Goal: Task Accomplishment & Management: Complete application form

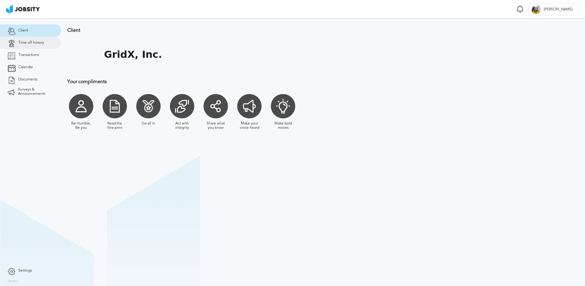
click at [28, 46] on link "Time off history" at bounding box center [30, 43] width 61 height 12
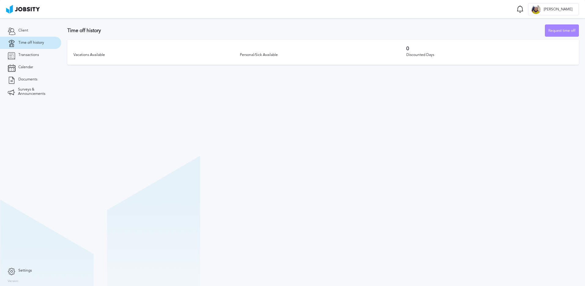
click at [555, 33] on div "Request time off" at bounding box center [561, 31] width 33 height 12
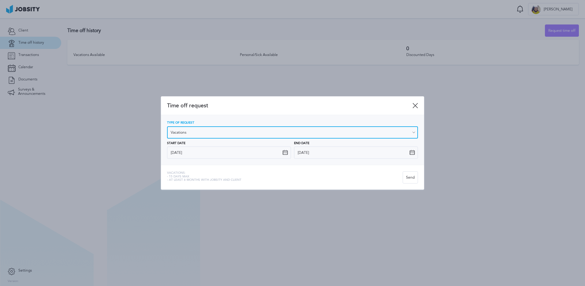
click at [193, 136] on input "Vacations" at bounding box center [292, 132] width 251 height 12
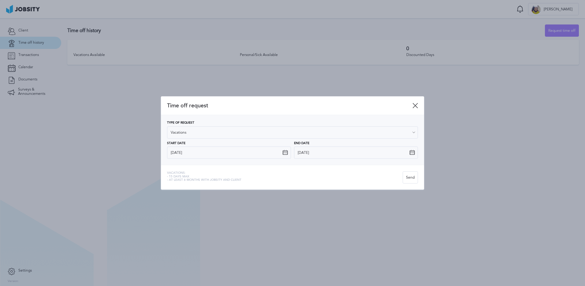
click at [129, 129] on div at bounding box center [292, 143] width 585 height 286
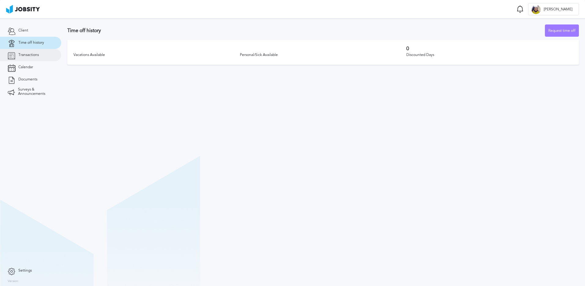
click at [24, 55] on span "Transactions" at bounding box center [28, 55] width 20 height 4
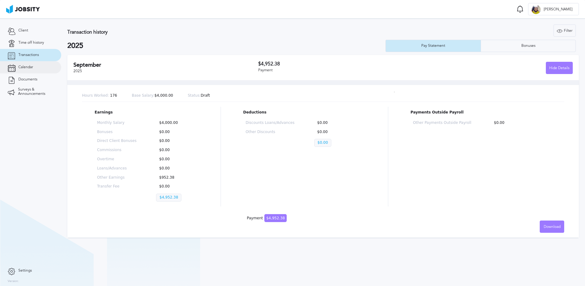
click at [37, 66] on link "Calendar" at bounding box center [30, 67] width 61 height 12
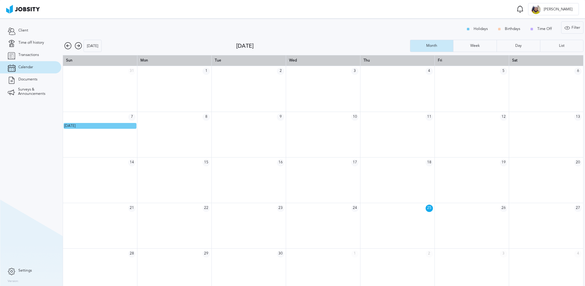
click at [77, 48] on icon at bounding box center [78, 45] width 7 height 7
click at [78, 46] on icon at bounding box center [78, 45] width 7 height 7
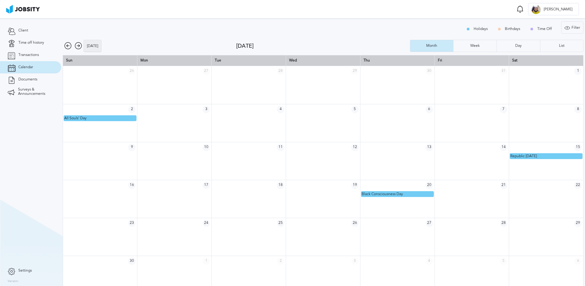
click at [91, 46] on div "[DATE]" at bounding box center [92, 46] width 17 height 12
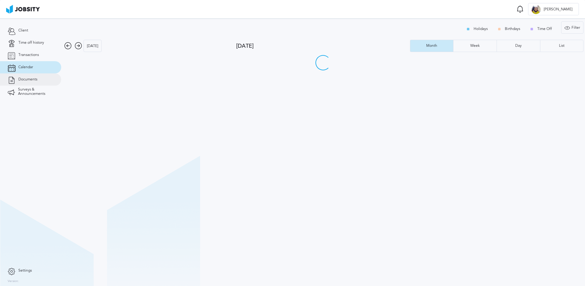
click at [33, 81] on span "Documents" at bounding box center [27, 79] width 19 height 4
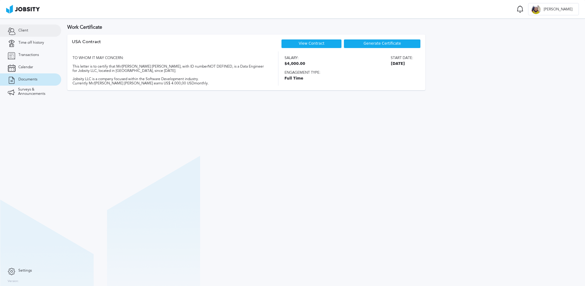
click at [39, 28] on link "Client" at bounding box center [30, 30] width 61 height 12
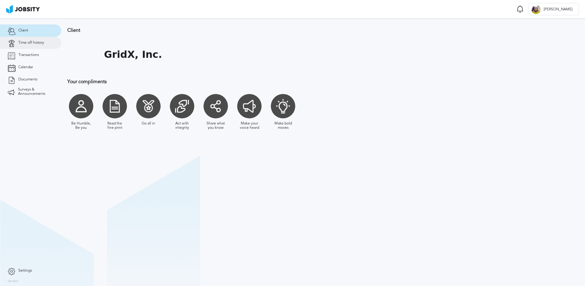
click at [37, 43] on span "Time off history" at bounding box center [31, 43] width 26 height 4
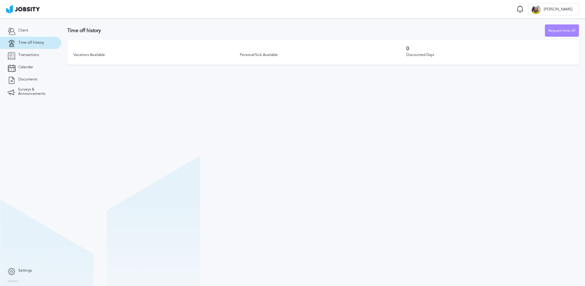
click at [556, 31] on div "Request time off" at bounding box center [561, 31] width 33 height 12
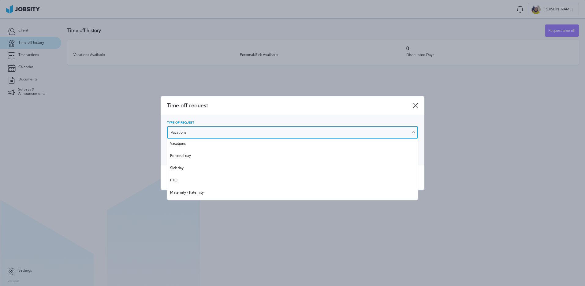
click at [186, 136] on input "Vacations" at bounding box center [292, 132] width 251 height 12
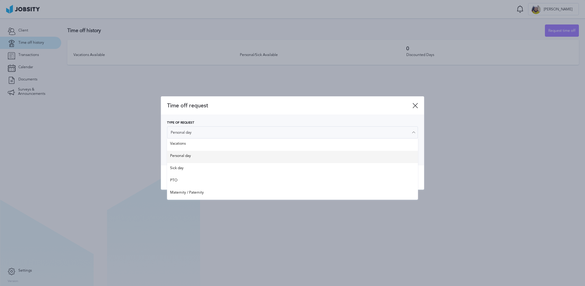
click at [189, 157] on div "Type of Request Personal day Vacations Personal day Sick day PTO Maternity / Pa…" at bounding box center [292, 140] width 251 height 38
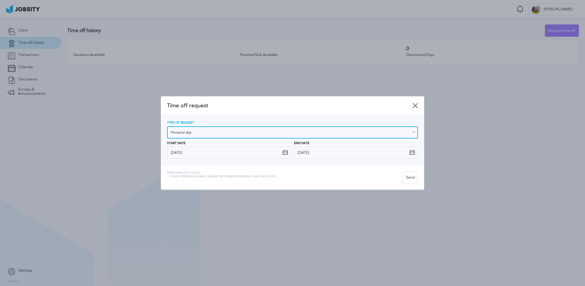
click at [199, 132] on input "Personal day" at bounding box center [292, 132] width 251 height 12
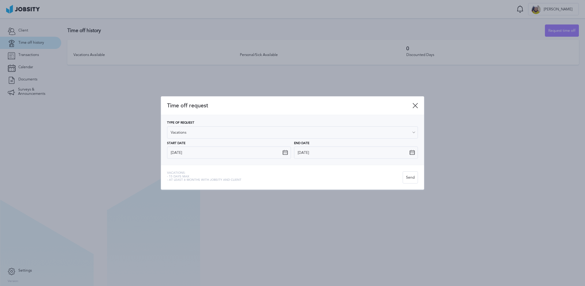
click at [191, 143] on div "Type of Request Vacations Vacations Personal day Sick day PTO Maternity / Pater…" at bounding box center [292, 140] width 251 height 38
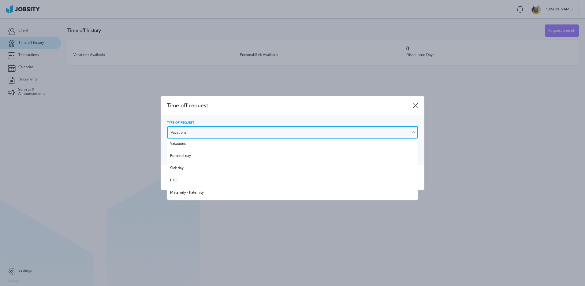
click at [184, 131] on input "Vacations" at bounding box center [292, 132] width 251 height 12
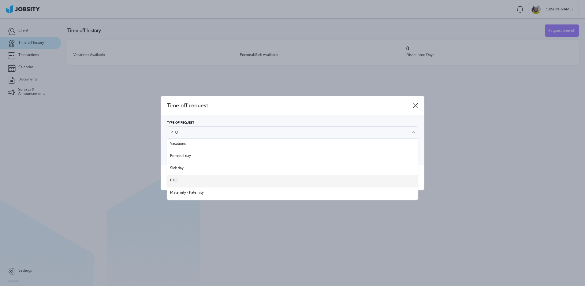
click at [187, 181] on div "Time off request Type of Request PTO Vacations Personal day Sick day PTO Matern…" at bounding box center [292, 143] width 263 height 94
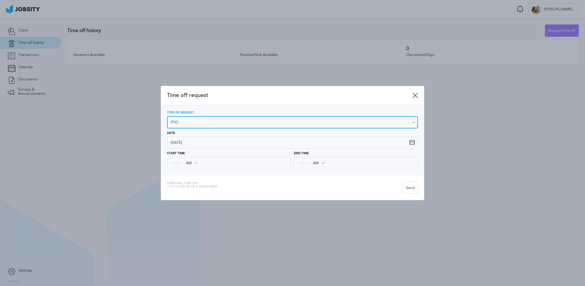
click at [200, 124] on input "PTO" at bounding box center [292, 122] width 251 height 12
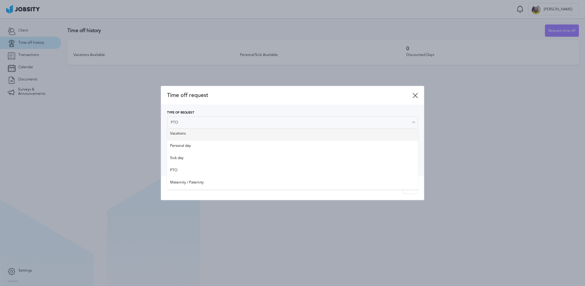
type input "Vacations"
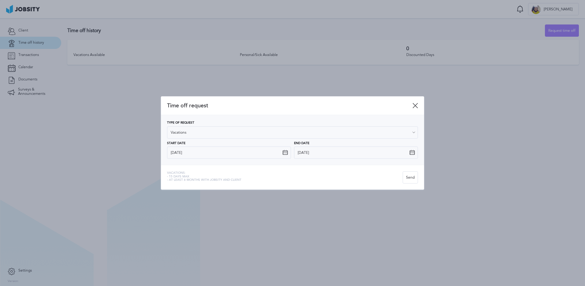
click at [197, 133] on div "Type of Request Vacations Vacations Personal day Sick day PTO Maternity / Pater…" at bounding box center [292, 129] width 251 height 17
click at [256, 156] on input "[DATE]" at bounding box center [229, 152] width 124 height 12
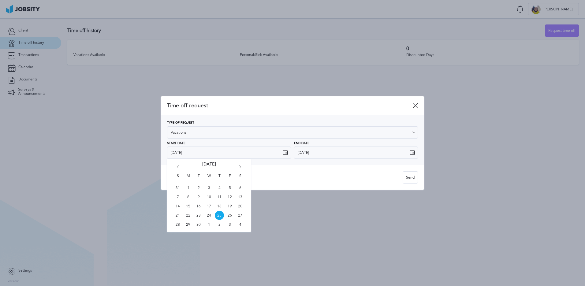
click at [240, 165] on icon "Go forward 1 month" at bounding box center [240, 168] width 6 height 6
click at [186, 216] on span "20" at bounding box center [187, 215] width 9 height 9
type input "[DATE]"
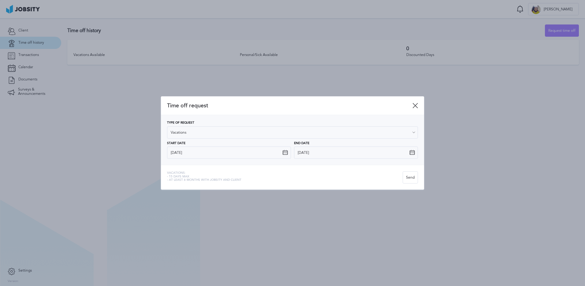
click at [413, 154] on icon at bounding box center [412, 153] width 6 height 6
click at [407, 153] on input "[DATE]" at bounding box center [356, 152] width 124 height 12
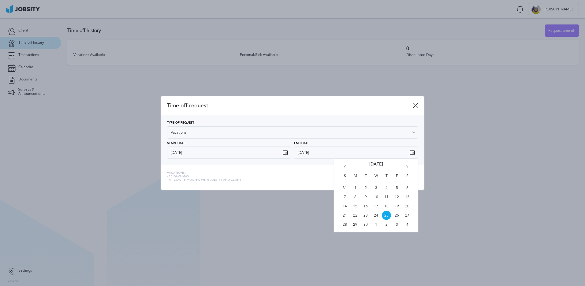
click at [406, 163] on div "S M T W T F S 31 1 2 3 4 5 6 7 8 9 10 11 12 13 14 15 16 17 18 19 20 21 22 23 24…" at bounding box center [376, 195] width 84 height 73
click at [406, 167] on icon "Go forward 1 month" at bounding box center [407, 168] width 6 height 6
click at [366, 225] on span "28" at bounding box center [365, 224] width 9 height 9
type input "[DATE]"
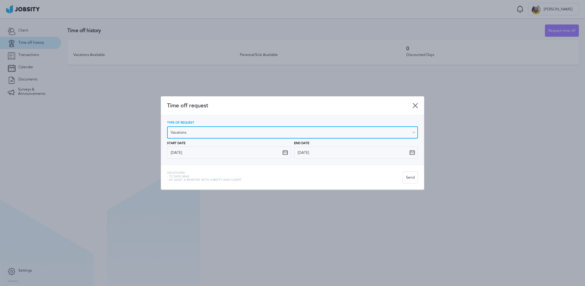
click at [299, 134] on input "Vacations" at bounding box center [292, 132] width 251 height 12
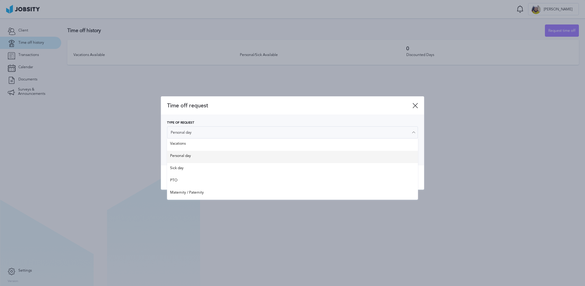
click at [191, 157] on div "Type of Request Personal day Vacations Personal day Sick day PTO Maternity / Pa…" at bounding box center [292, 140] width 251 height 38
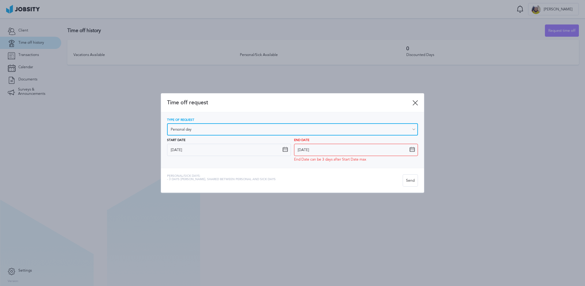
click at [185, 131] on input "Personal day" at bounding box center [292, 129] width 251 height 12
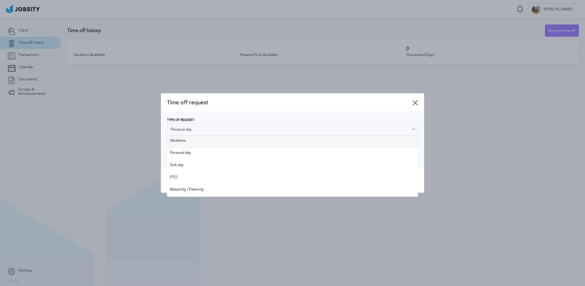
type input "Vacations"
click at [187, 142] on div "Type of Request Vacations Vacations Personal day Sick day PTO Maternity / Pater…" at bounding box center [292, 139] width 251 height 43
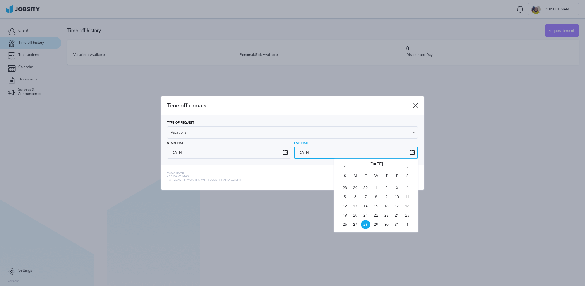
click at [329, 155] on input "[DATE]" at bounding box center [356, 152] width 124 height 12
click at [437, 142] on div at bounding box center [292, 143] width 585 height 286
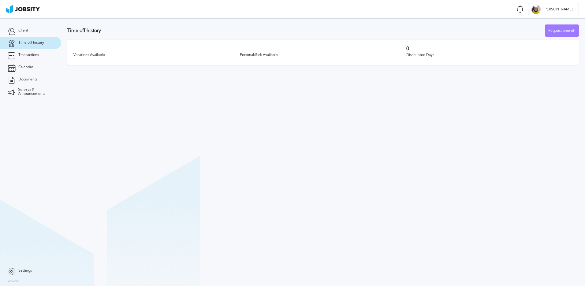
click at [309, 104] on section "Time off history Request time off Vacations Available Personal/Sick Available 0…" at bounding box center [322, 152] width 523 height 268
